Goal: Transaction & Acquisition: Purchase product/service

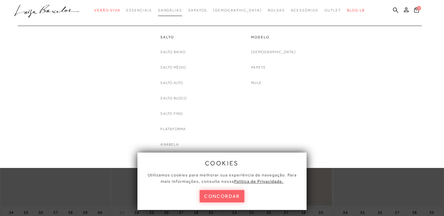
click at [176, 12] on span "Sandálias" at bounding box center [170, 10] width 24 height 4
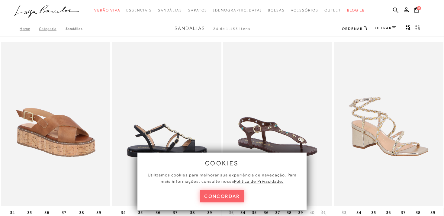
click at [194, 127] on img at bounding box center [166, 124] width 109 height 164
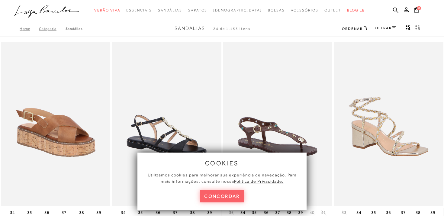
click at [177, 182] on span "Utilizamos cookies para melhorar sua experiência de navegação. Para mais inform…" at bounding box center [222, 177] width 149 height 11
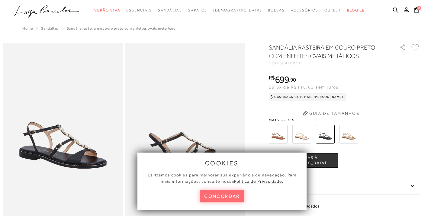
click at [230, 195] on button "concordar" at bounding box center [222, 196] width 45 height 12
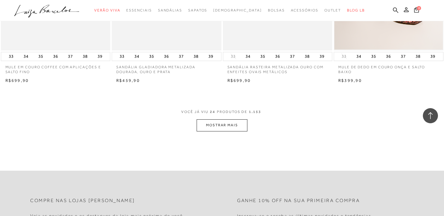
scroll to position [1193, 0]
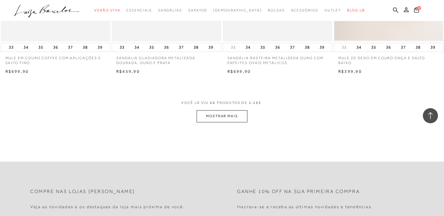
click at [236, 116] on button "MOSTRAR MAIS" at bounding box center [222, 116] width 51 height 12
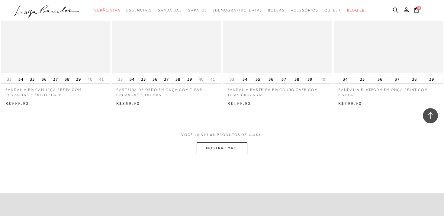
scroll to position [2385, 0]
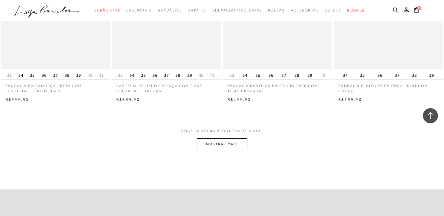
click at [226, 145] on button "MOSTRAR MAIS" at bounding box center [222, 144] width 51 height 12
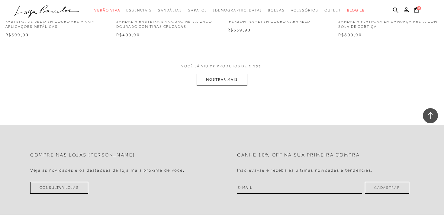
scroll to position [3639, 0]
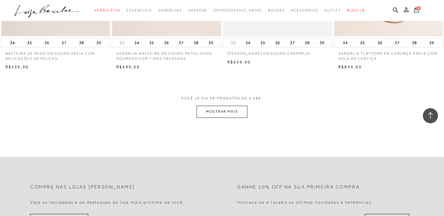
click at [226, 115] on button "MOSTRAR MAIS" at bounding box center [222, 112] width 51 height 12
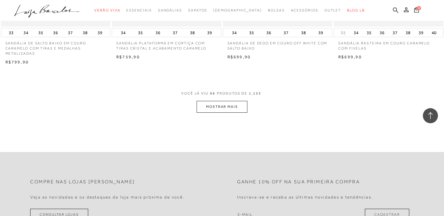
scroll to position [4878, 0]
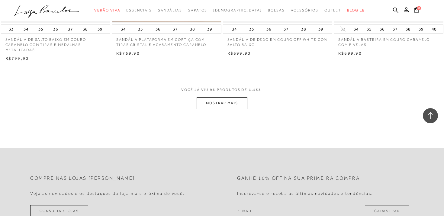
click at [221, 103] on button "MOSTRAR MAIS" at bounding box center [222, 103] width 51 height 12
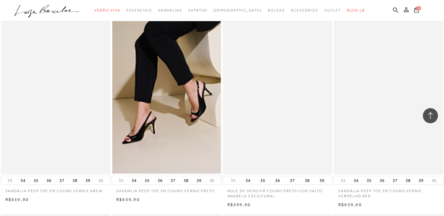
scroll to position [5736, 0]
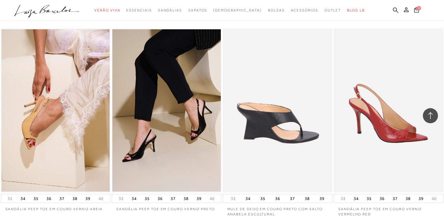
click at [278, 109] on img at bounding box center [277, 110] width 109 height 164
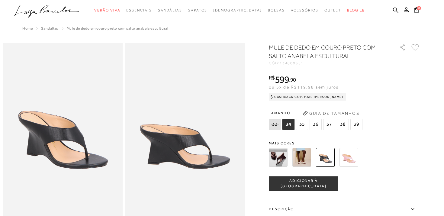
click at [302, 161] on img at bounding box center [301, 157] width 19 height 19
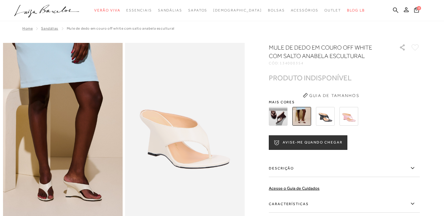
click at [323, 118] on img at bounding box center [325, 116] width 19 height 19
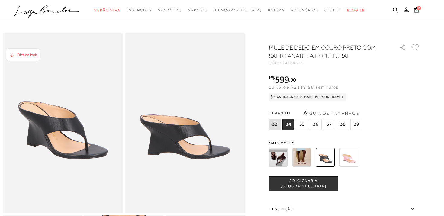
scroll to position [15, 0]
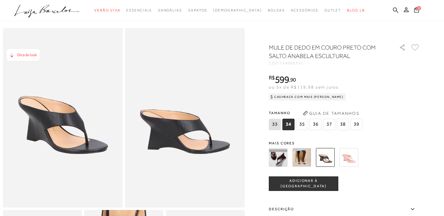
click at [301, 123] on span "35" at bounding box center [302, 124] width 12 height 11
click at [314, 124] on span "36" at bounding box center [315, 124] width 12 height 11
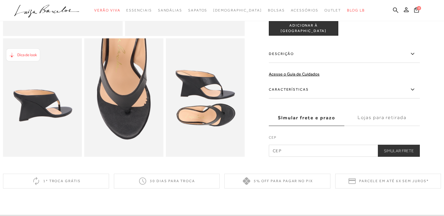
scroll to position [185, 0]
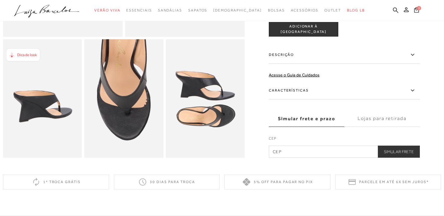
click at [279, 152] on input "text" at bounding box center [344, 152] width 151 height 12
type input "31330-240"
click at [411, 152] on button "Simular Frete" at bounding box center [399, 152] width 42 height 12
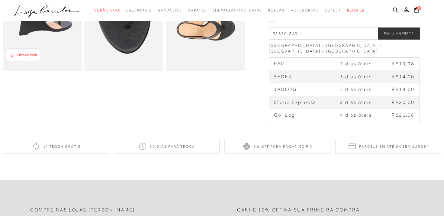
scroll to position [274, 0]
